Goal: Check status: Check status

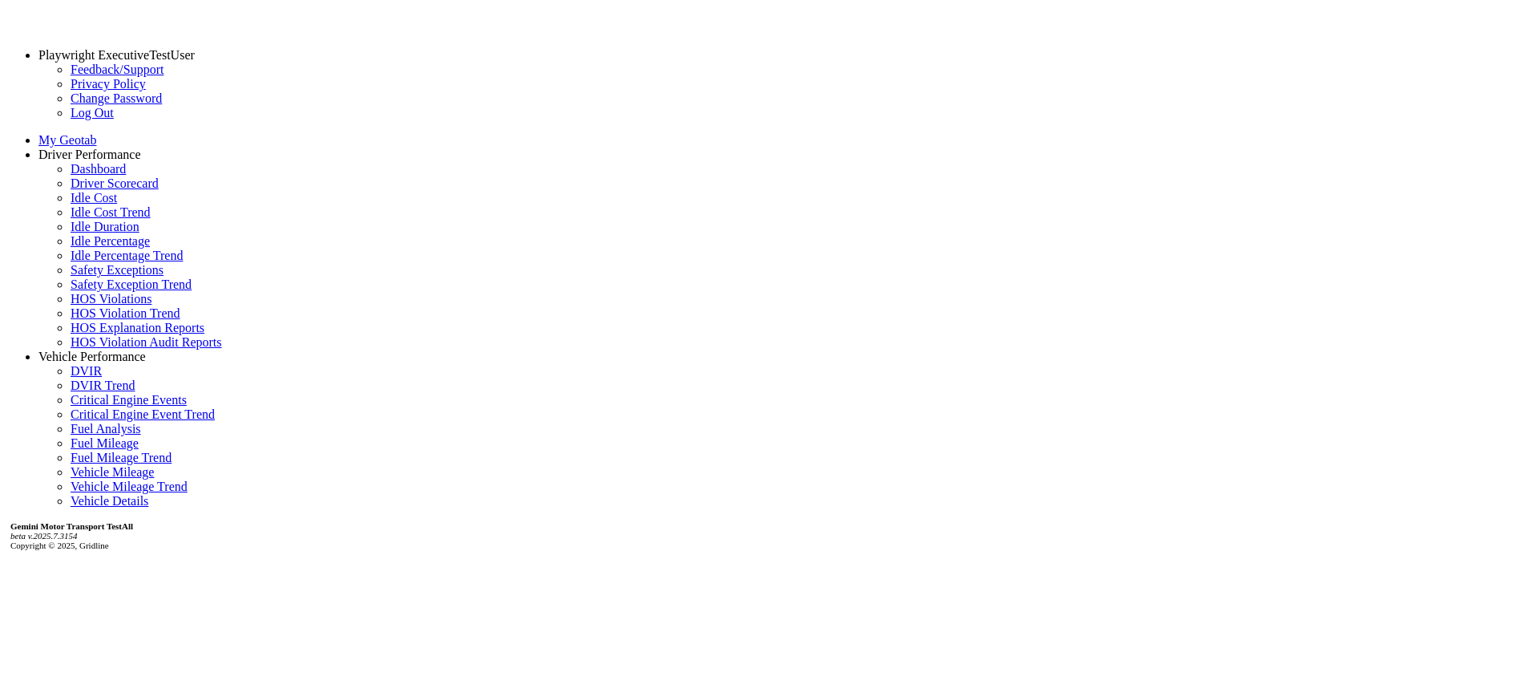
click at [97, 190] on link "Driver Scorecard" at bounding box center [115, 183] width 88 height 14
